Goal: Task Accomplishment & Management: Manage account settings

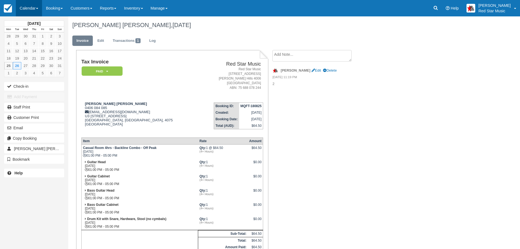
click at [27, 8] on link "Calendar" at bounding box center [29, 8] width 26 height 16
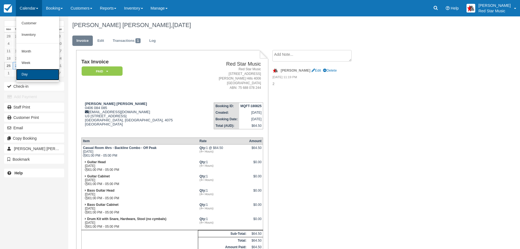
click at [24, 73] on link "Day" at bounding box center [37, 74] width 43 height 11
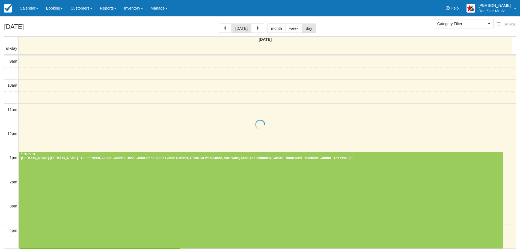
select select
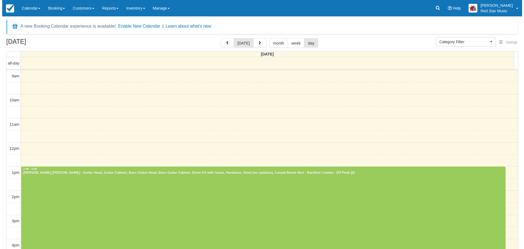
scroll to position [1, 0]
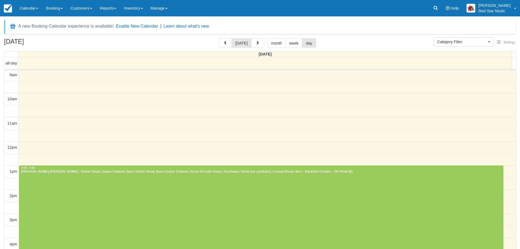
click at [257, 38] on div "A new Booking Calendar experience is available! Enable New Calendar | Learn abo…" at bounding box center [260, 143] width 512 height 247
click at [257, 42] on span "button" at bounding box center [258, 43] width 4 height 4
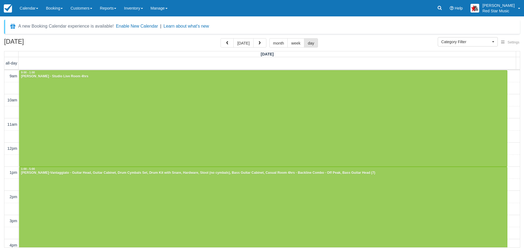
scroll to position [137, 0]
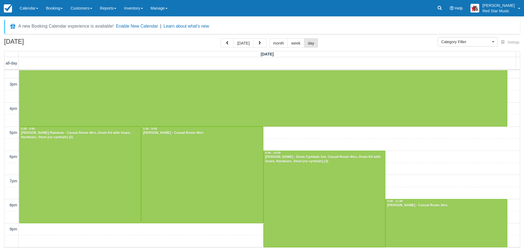
click at [258, 42] on span "button" at bounding box center [260, 43] width 4 height 4
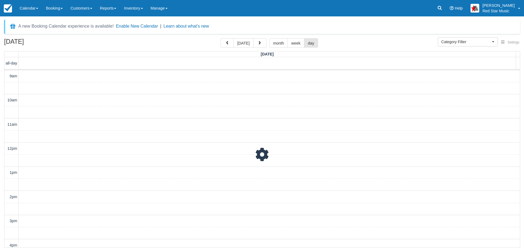
scroll to position [161, 0]
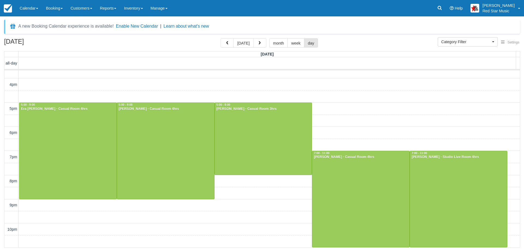
click at [258, 42] on span "button" at bounding box center [260, 43] width 4 height 4
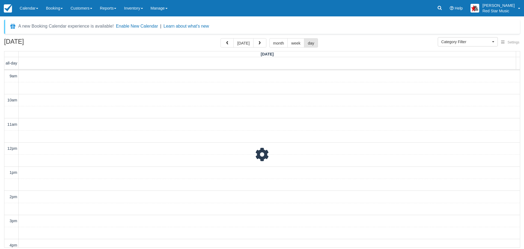
scroll to position [161, 0]
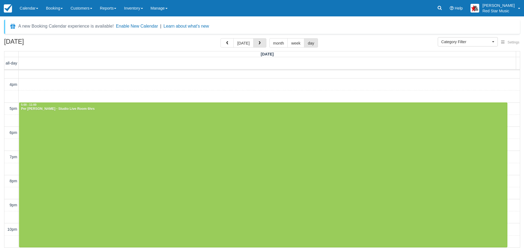
click at [258, 42] on span "button" at bounding box center [260, 43] width 4 height 4
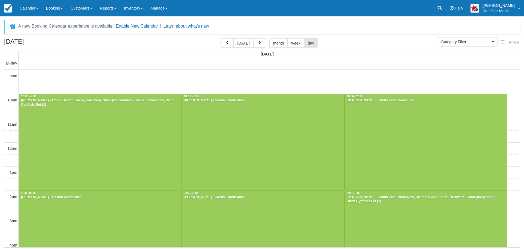
scroll to position [137, 0]
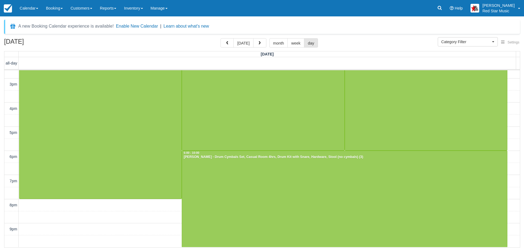
click at [258, 42] on span "button" at bounding box center [260, 43] width 4 height 4
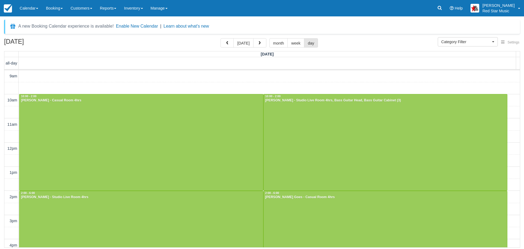
scroll to position [137, 0]
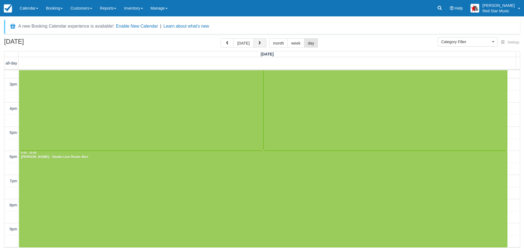
click at [258, 43] on span "button" at bounding box center [260, 43] width 4 height 4
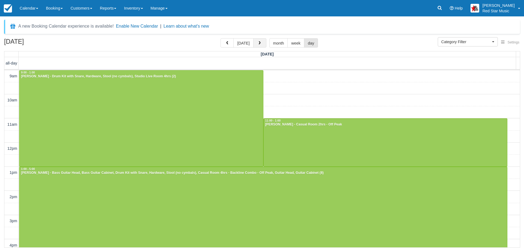
scroll to position [185, 0]
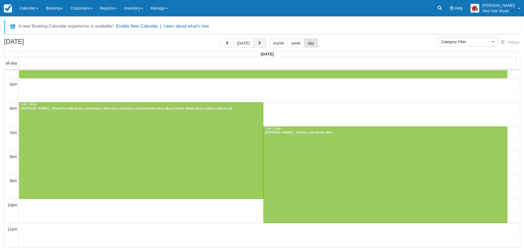
click at [258, 43] on span "button" at bounding box center [260, 43] width 4 height 4
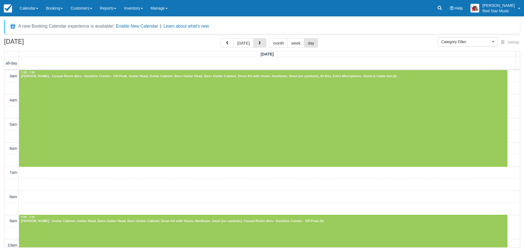
click at [258, 43] on span "button" at bounding box center [260, 43] width 4 height 4
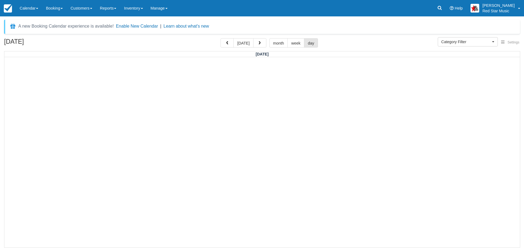
click at [258, 43] on span "button" at bounding box center [260, 43] width 4 height 4
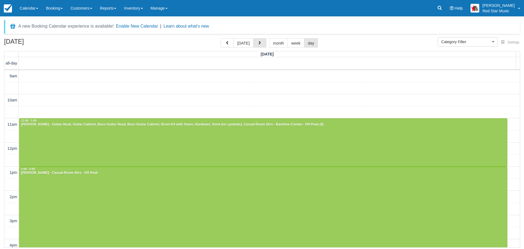
click at [258, 43] on span "button" at bounding box center [260, 43] width 4 height 4
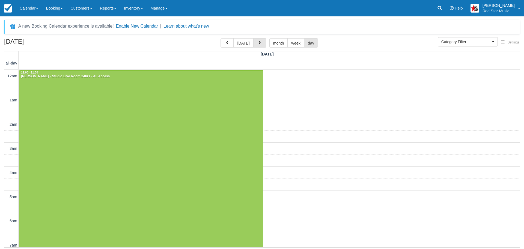
click at [258, 43] on span "button" at bounding box center [260, 43] width 4 height 4
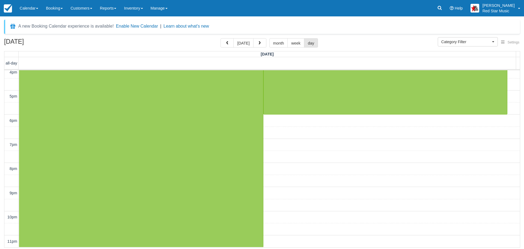
click at [258, 43] on span "button" at bounding box center [260, 43] width 4 height 4
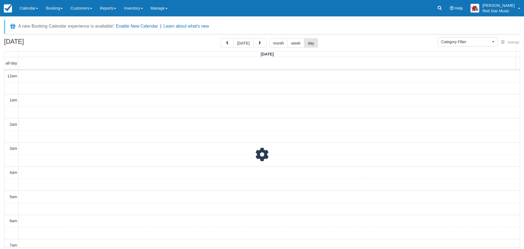
scroll to position [390, 0]
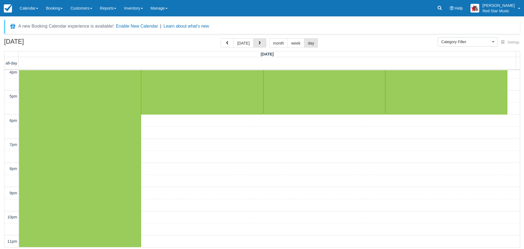
click at [258, 43] on span "button" at bounding box center [260, 43] width 4 height 4
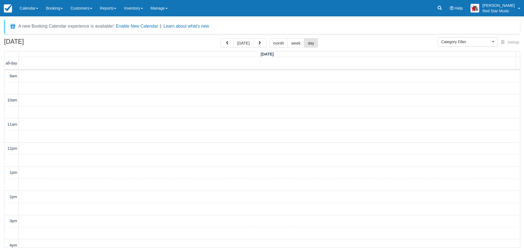
scroll to position [137, 0]
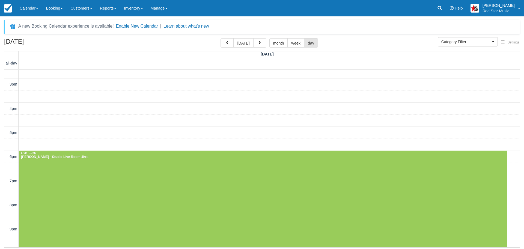
click at [258, 43] on span "button" at bounding box center [260, 43] width 4 height 4
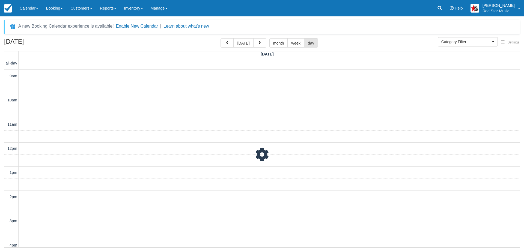
scroll to position [137, 0]
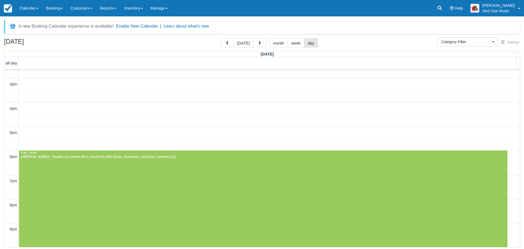
click at [258, 43] on span "button" at bounding box center [260, 43] width 4 height 4
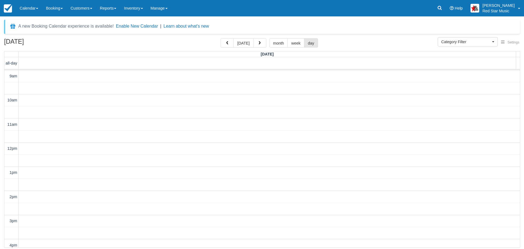
scroll to position [137, 0]
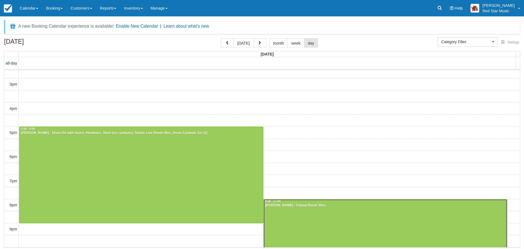
click at [327, 209] on div at bounding box center [386, 235] width 244 height 72
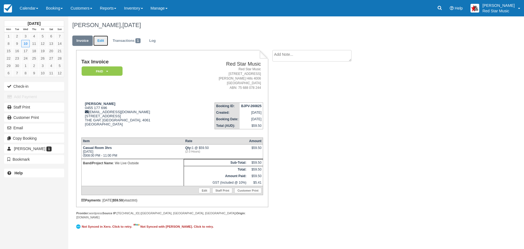
click at [102, 41] on link "Edit" at bounding box center [100, 40] width 15 height 11
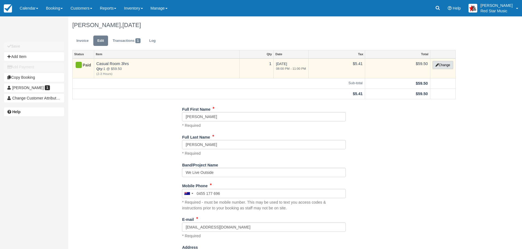
click at [443, 63] on button "Change" at bounding box center [443, 65] width 21 height 8
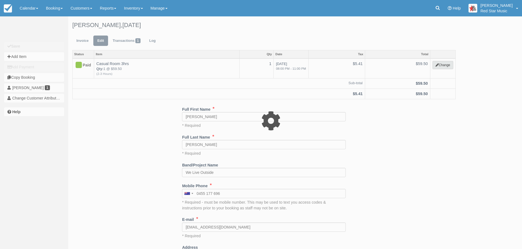
select select "6"
type input "59.50"
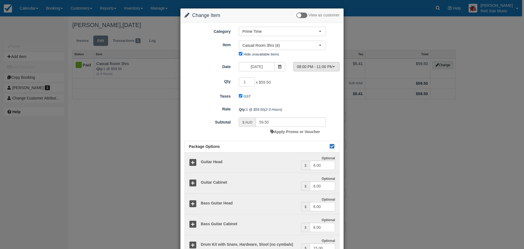
click at [335, 65] on button "08:00 PM - 11:00 PM" at bounding box center [316, 66] width 46 height 9
click at [279, 64] on span at bounding box center [279, 66] width 11 height 9
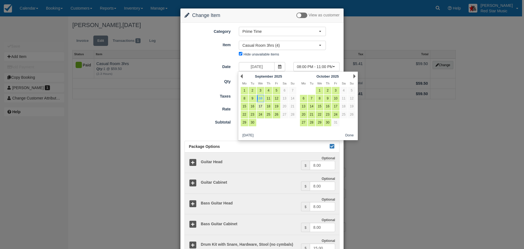
click at [261, 103] on link "17" at bounding box center [260, 106] width 7 height 7
type input "September 17 2025"
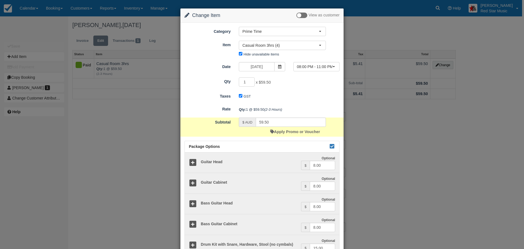
scroll to position [125, 0]
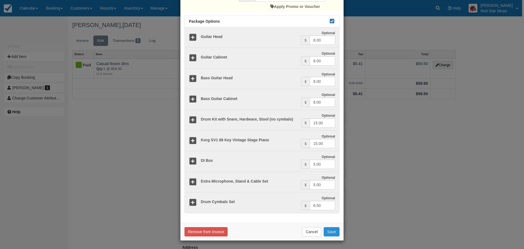
click at [331, 229] on button "Save" at bounding box center [332, 231] width 16 height 9
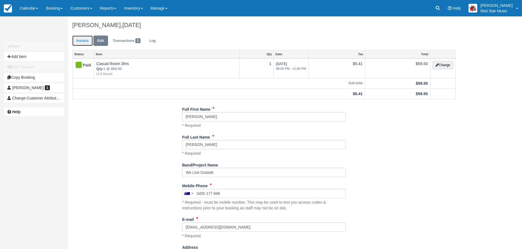
click at [82, 39] on link "Invoice" at bounding box center [82, 40] width 20 height 11
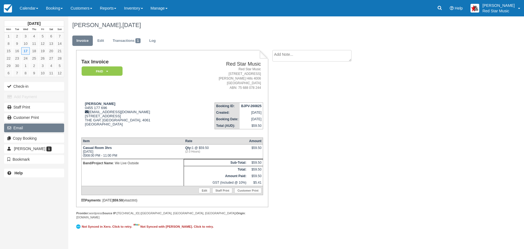
click at [19, 127] on button "Email" at bounding box center [34, 127] width 60 height 9
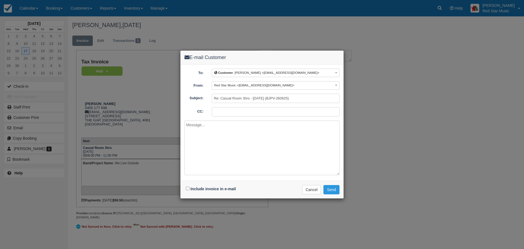
click at [186, 186] on div "Include invoice in e-mail" at bounding box center [212, 189] width 54 height 8
click at [188, 188] on input "Include invoice in e-mail" at bounding box center [188, 188] width 4 height 4
checkbox input "true"
click at [201, 132] on textarea at bounding box center [262, 147] width 155 height 55
type textarea "Updated invoice attached."
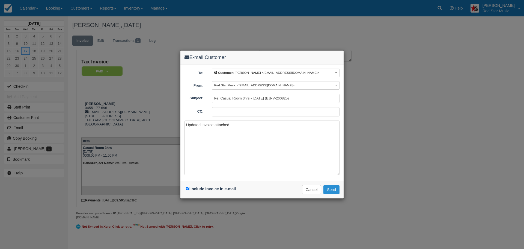
click at [332, 186] on button "Send" at bounding box center [332, 189] width 16 height 9
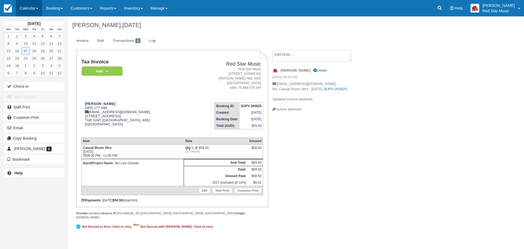
click at [27, 5] on link "Calendar" at bounding box center [29, 8] width 26 height 16
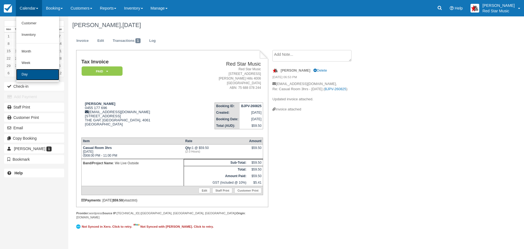
click at [27, 75] on link "Day" at bounding box center [37, 74] width 43 height 11
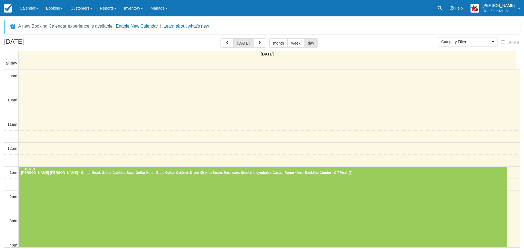
select select
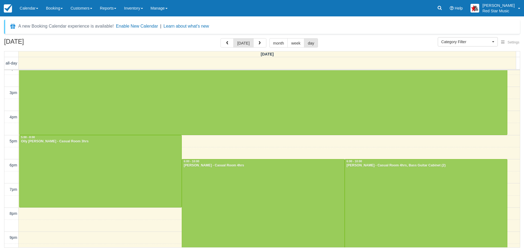
scroll to position [136, 0]
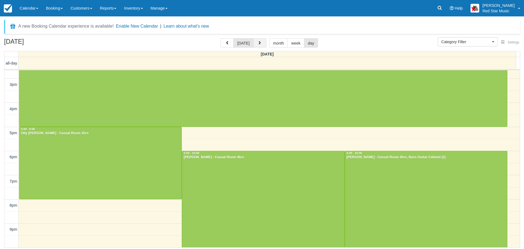
click at [258, 41] on span "button" at bounding box center [260, 43] width 4 height 4
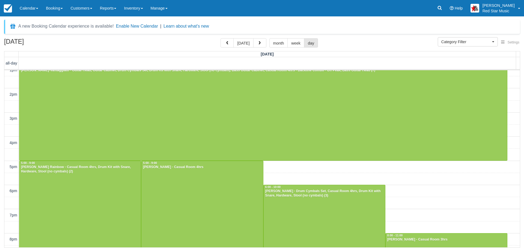
scroll to position [97, 0]
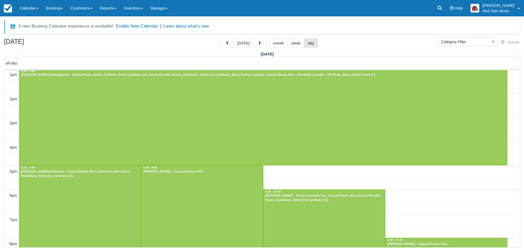
drag, startPoint x: 513, startPoint y: 123, endPoint x: 514, endPoint y: 75, distance: 47.8
click at [514, 75] on tbody "9am 10am 11am 12pm 1pm 2pm 3pm 4pm 5pm 6pm 7pm 8pm 9pm 10pm" at bounding box center [262, 140] width 516 height 337
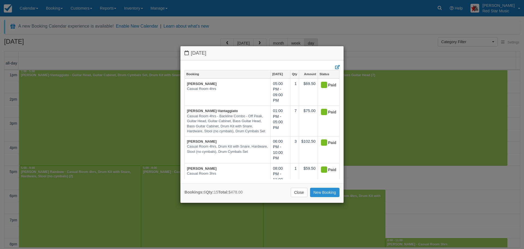
drag, startPoint x: 300, startPoint y: 191, endPoint x: 310, endPoint y: 192, distance: 9.9
click at [301, 192] on link "Close" at bounding box center [299, 192] width 17 height 9
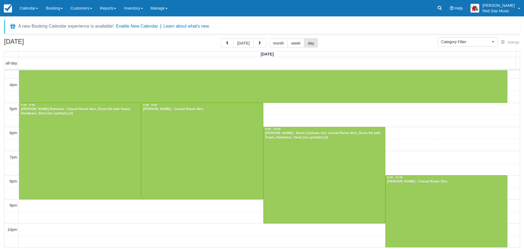
scroll to position [161, 0]
click at [24, 4] on link "Calendar" at bounding box center [29, 8] width 26 height 16
